Goal: Information Seeking & Learning: Learn about a topic

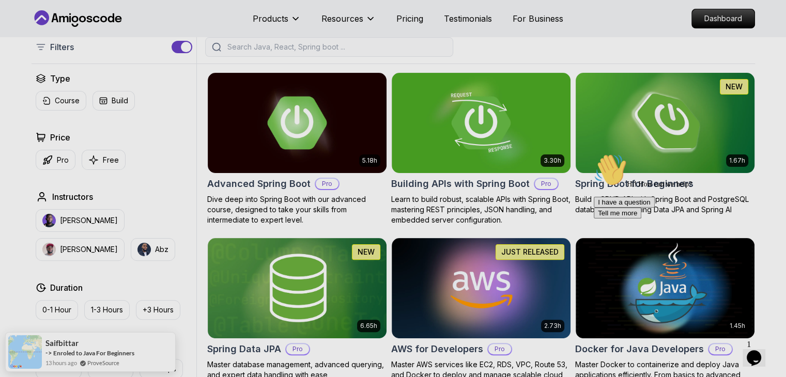
scroll to position [227, 0]
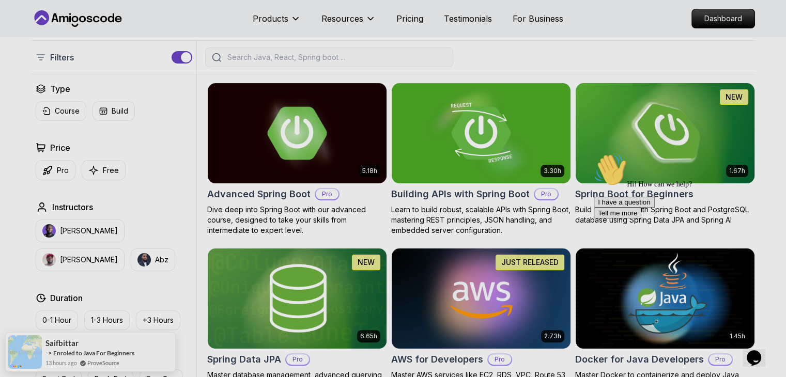
click at [635, 136] on img at bounding box center [665, 133] width 188 height 105
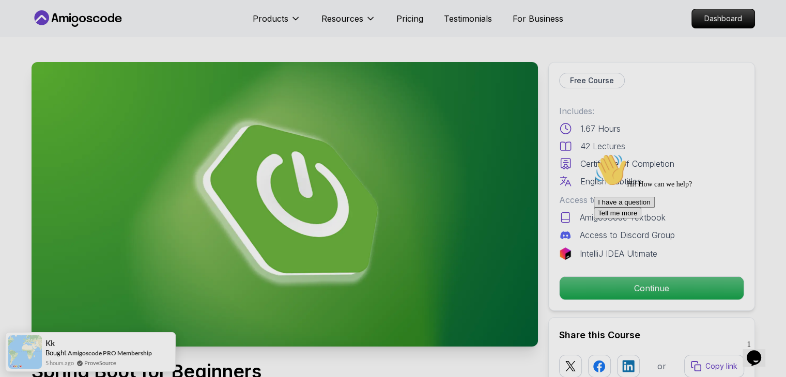
click at [598, 219] on div "Hi! How can we help? I have a question Tell me more" at bounding box center [687, 186] width 186 height 65
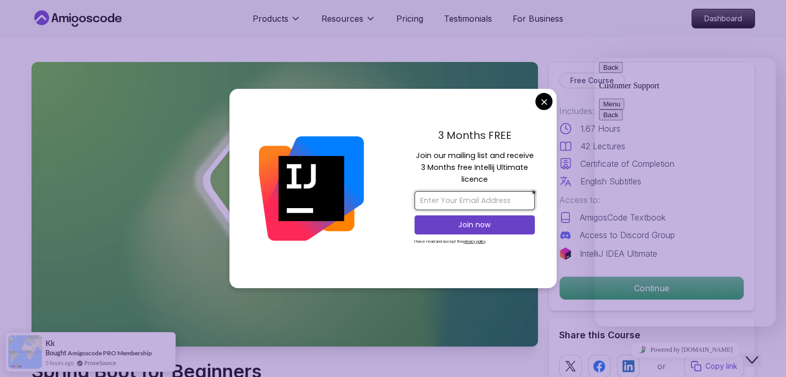
click at [478, 201] on input "email" at bounding box center [475, 200] width 120 height 19
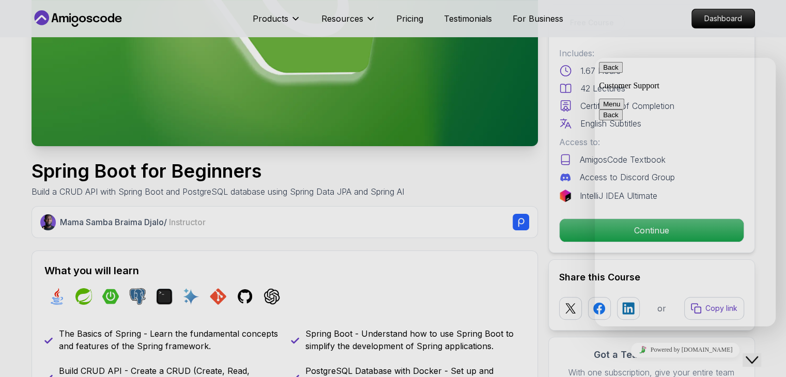
scroll to position [202, 0]
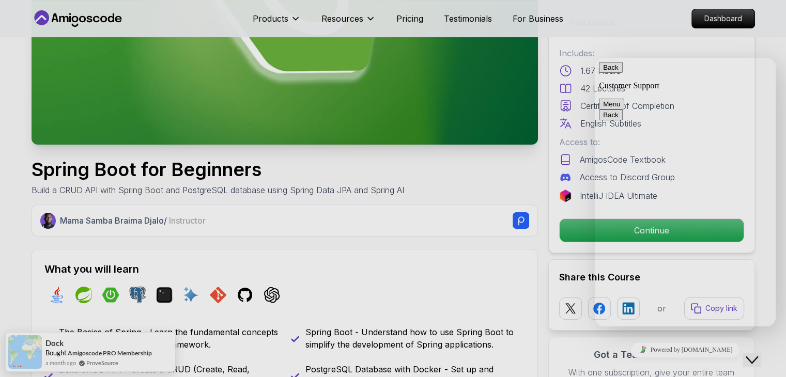
click at [616, 27] on nav "Products Resources Pricing Testimonials For Business Dashboard" at bounding box center [394, 18] width 724 height 37
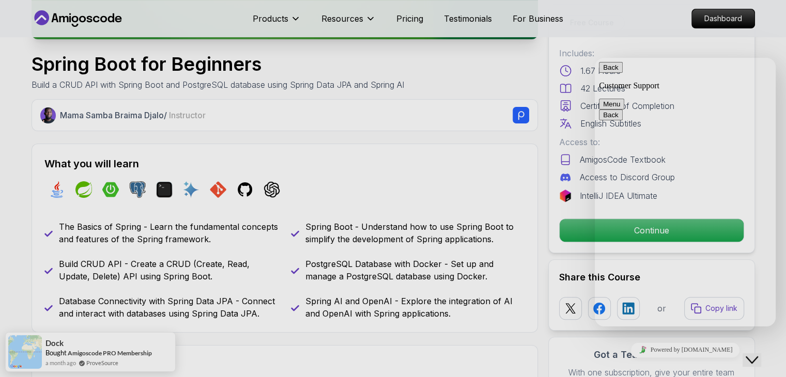
scroll to position [320, 0]
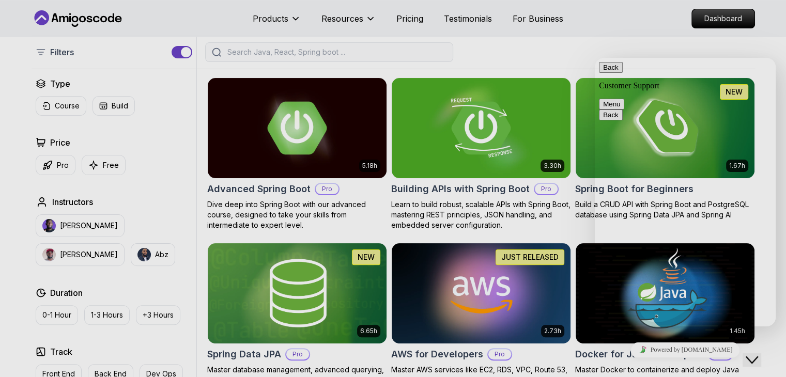
scroll to position [227, 0]
